Goal: Task Accomplishment & Management: Complete application form

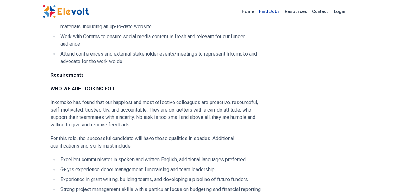
click at [282, 12] on link "Find Jobs" at bounding box center [270, 12] width 26 height 10
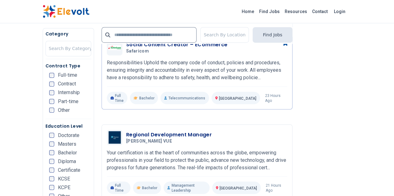
scroll to position [498, 0]
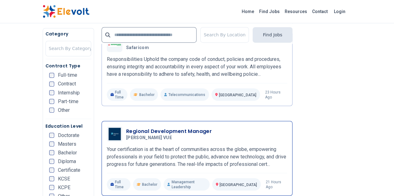
click at [160, 128] on h3 "Regional Development Manager" at bounding box center [169, 131] width 86 height 7
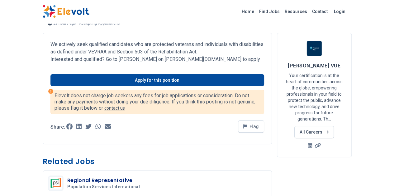
scroll to position [28, 0]
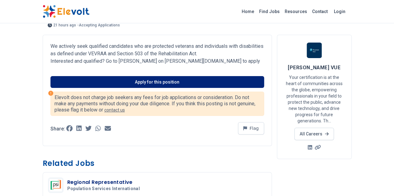
click at [177, 81] on link "Apply for this position" at bounding box center [157, 82] width 214 height 12
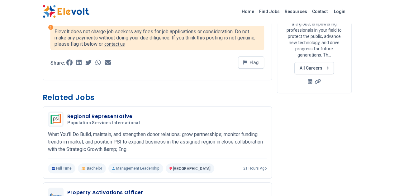
scroll to position [64, 0]
